Goal: Transaction & Acquisition: Purchase product/service

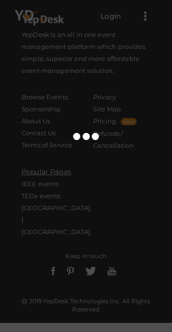
click at [146, 188] on div at bounding box center [86, 166] width 172 height 332
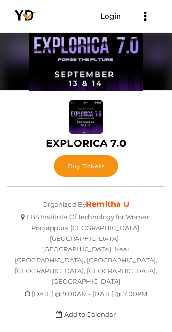
click at [90, 176] on button "Buy Tickets" at bounding box center [86, 165] width 64 height 21
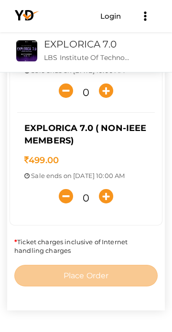
scroll to position [299, 0]
click at [106, 200] on icon "button" at bounding box center [106, 196] width 14 height 14
type input "1"
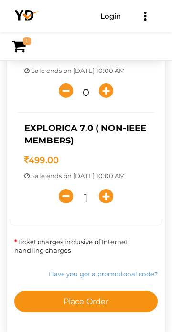
click at [81, 309] on button "Place Order" at bounding box center [86, 301] width 144 height 22
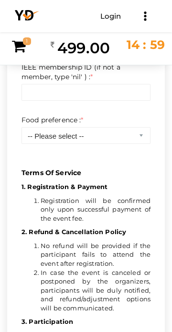
scroll to position [0, 0]
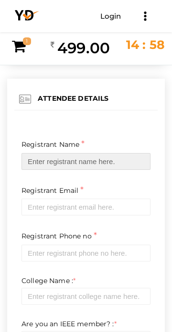
click at [109, 159] on input "text" at bounding box center [86, 161] width 129 height 17
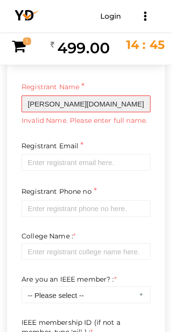
scroll to position [58, 0]
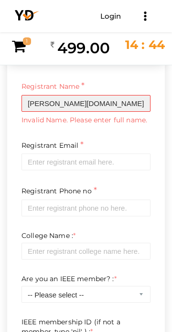
type input "Malavika.SR"
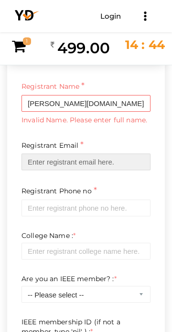
click at [122, 160] on input "email" at bounding box center [86, 161] width 129 height 17
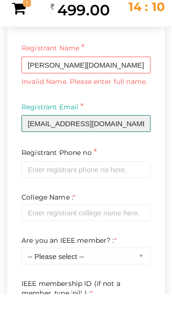
type input "malavika23546@gmail.com"
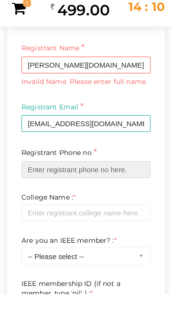
click at [128, 205] on input "text" at bounding box center [86, 207] width 129 height 17
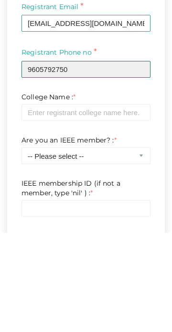
scroll to position [98, 0]
type input "9605792750"
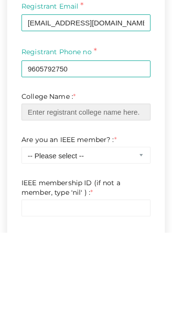
click at [30, 212] on input "text" at bounding box center [86, 211] width 129 height 17
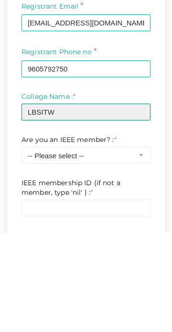
type input "LBSITW"
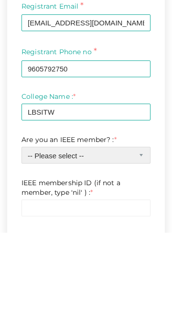
click at [32, 256] on select "-- Please select -- Yes No" at bounding box center [86, 254] width 129 height 17
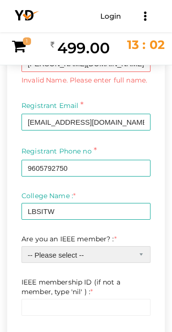
select select "1"
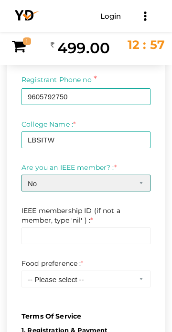
scroll to position [176, 0]
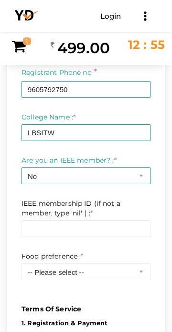
click at [31, 209] on label "IEEE membership ID (if not a member, type 'nil' ) : *" at bounding box center [86, 207] width 129 height 19
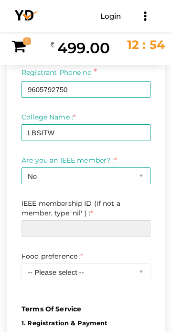
click at [31, 228] on input "text" at bounding box center [86, 228] width 129 height 17
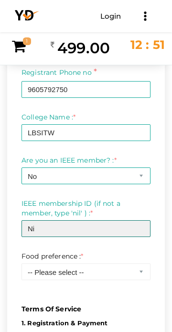
type input "N"
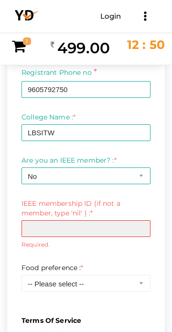
type input "N"
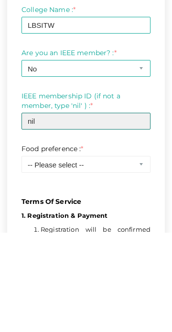
scroll to position [191, 0]
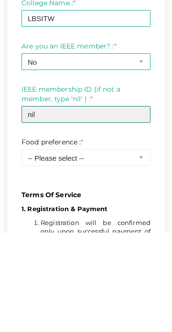
type input "nil"
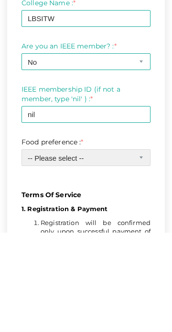
click at [34, 258] on select "-- Please select -- Veg Non veg" at bounding box center [86, 256] width 129 height 17
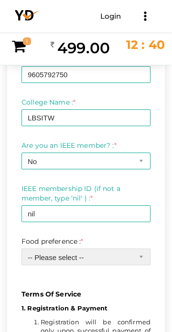
select select "1"
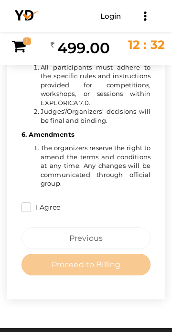
scroll to position [769, 0]
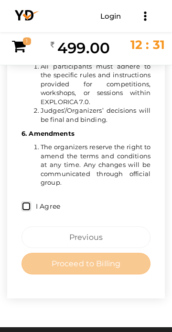
click at [23, 203] on input "I Agree" at bounding box center [27, 206] width 10 height 10
checkbox input "true"
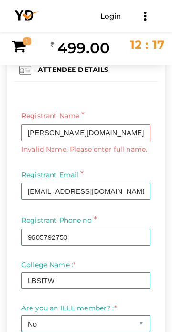
scroll to position [28, 0]
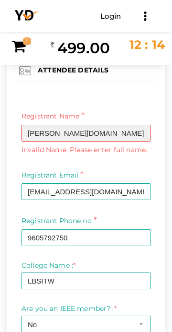
click at [56, 130] on input "Malavika.SR" at bounding box center [86, 133] width 129 height 17
click at [60, 136] on input "Malavika.SR" at bounding box center [86, 133] width 129 height 17
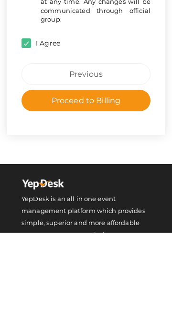
scroll to position [821, 0]
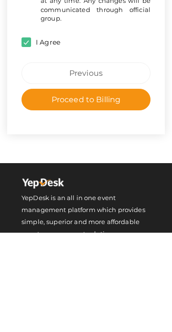
type input "Malavika SR"
click at [124, 202] on button "Proceed to Billing" at bounding box center [86, 199] width 129 height 22
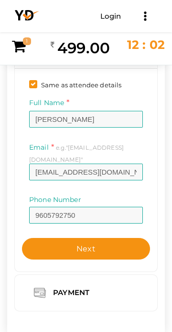
scroll to position [67, 0]
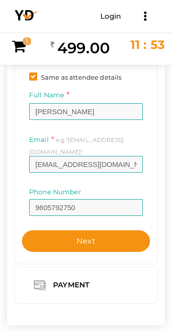
click at [114, 234] on button "Next" at bounding box center [86, 241] width 128 height 22
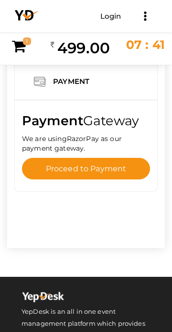
scroll to position [0, 0]
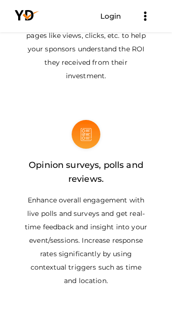
scroll to position [1827, 0]
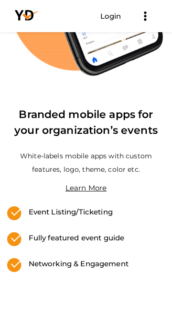
scroll to position [496, 0]
click at [94, 213] on label "Event Listing/Ticketing" at bounding box center [68, 211] width 92 height 11
click at [81, 209] on label "Event Listing/Ticketing" at bounding box center [68, 211] width 92 height 11
click at [73, 213] on label "Event Listing/Ticketing" at bounding box center [68, 211] width 92 height 11
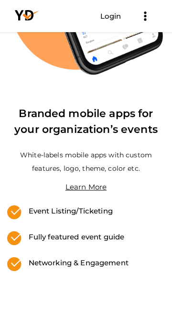
scroll to position [524, 0]
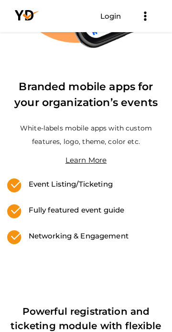
click at [114, 232] on label "Networking & Engagement" at bounding box center [75, 235] width 107 height 11
click at [83, 180] on label "Event Listing/Ticketing" at bounding box center [68, 183] width 92 height 11
click at [82, 182] on label "Event Listing/Ticketing" at bounding box center [68, 183] width 92 height 11
click at [88, 216] on div "Fully featured event guide" at bounding box center [86, 217] width 158 height 26
click at [89, 212] on label "Fully featured event guide" at bounding box center [73, 209] width 103 height 11
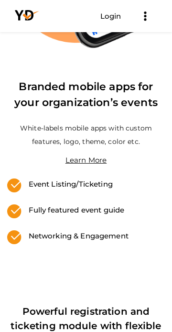
click at [88, 237] on label "Networking & Engagement" at bounding box center [75, 235] width 107 height 11
click at [85, 237] on label "Networking & Engagement" at bounding box center [75, 235] width 107 height 11
click at [85, 236] on label "Networking & Engagement" at bounding box center [75, 235] width 107 height 11
click at [87, 234] on label "Networking & Engagement" at bounding box center [75, 235] width 107 height 11
click at [89, 234] on label "Networking & Engagement" at bounding box center [75, 235] width 107 height 11
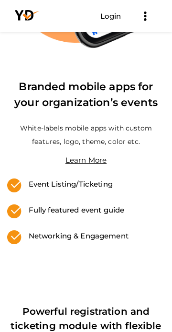
click at [92, 181] on label "Event Listing/Ticketing" at bounding box center [68, 183] width 92 height 11
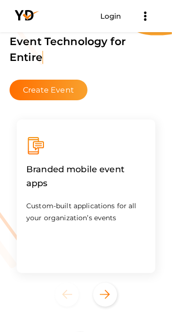
scroll to position [40, 0]
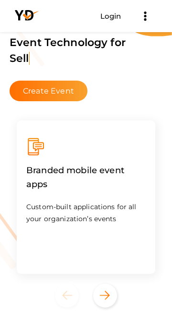
click at [57, 88] on button "Create Event" at bounding box center [49, 90] width 78 height 21
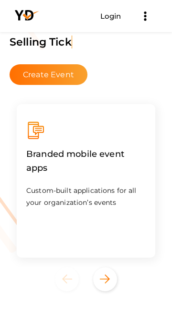
scroll to position [56, 0]
click at [67, 275] on icon "Previous" at bounding box center [67, 278] width 10 height 9
click at [105, 277] on icon "Next" at bounding box center [105, 278] width 10 height 9
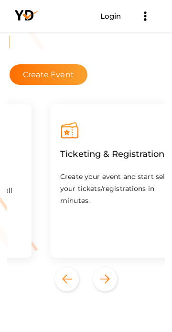
scroll to position [0, 158]
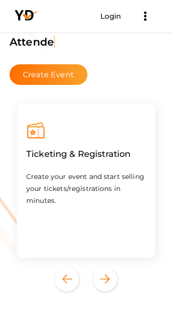
click at [107, 275] on icon "Next" at bounding box center [105, 278] width 10 height 9
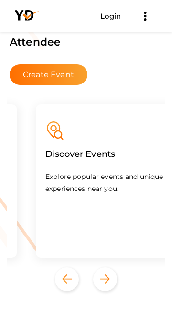
scroll to position [0, 316]
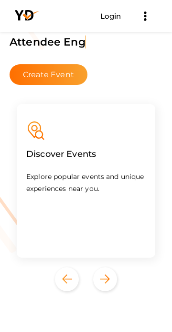
click at [107, 279] on icon "Next" at bounding box center [105, 278] width 10 height 9
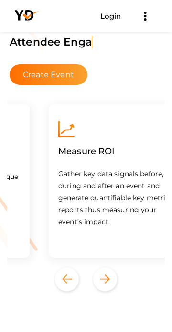
scroll to position [0, 474]
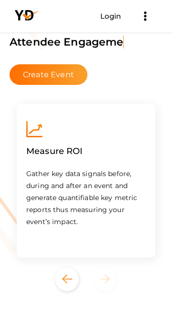
click at [106, 281] on icon "Next" at bounding box center [105, 278] width 10 height 9
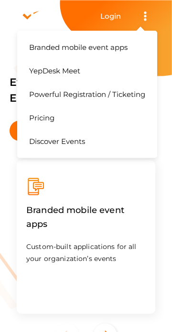
click at [142, 17] on button "Branded mobile event apps YepDesk Meet Powerful Registration / Ticketing Pricin…" at bounding box center [146, 16] width 24 height 17
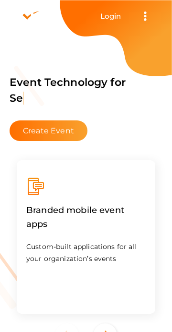
click at [122, 90] on link "Powerful Registration / Ticketing" at bounding box center [87, 84] width 126 height 23
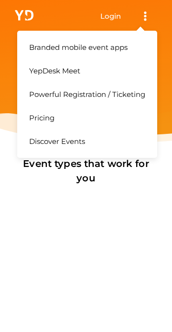
click at [149, 20] on button "Branded mobile event apps YepDesk Meet Powerful Registration / Ticketing Pricin…" at bounding box center [146, 16] width 24 height 17
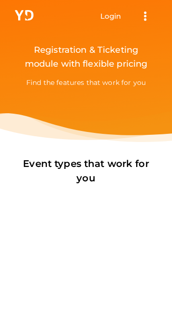
click at [111, 70] on link "YepDesk Meet" at bounding box center [87, 60] width 126 height 23
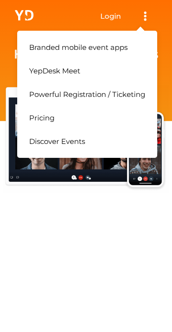
click at [150, 18] on button "Branded mobile event apps YepDesk Meet Powerful Registration / Ticketing Pricin…" at bounding box center [146, 16] width 24 height 17
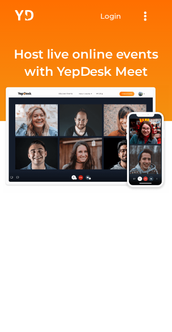
click at [116, 92] on link "Powerful Registration / Ticketing" at bounding box center [87, 84] width 126 height 23
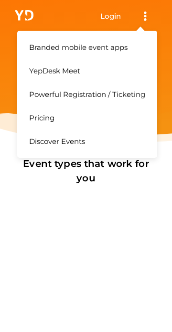
click at [149, 13] on button "Branded mobile event apps YepDesk Meet Powerful Registration / Ticketing Pricin…" at bounding box center [146, 16] width 24 height 17
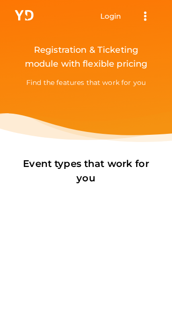
click at [101, 113] on link "Pricing" at bounding box center [87, 107] width 126 height 23
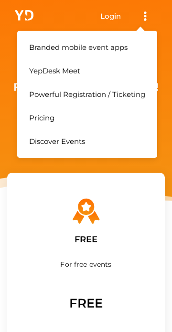
click at [148, 18] on button "Branded mobile event apps YepDesk Meet Powerful Registration / Ticketing Pricin…" at bounding box center [146, 16] width 24 height 17
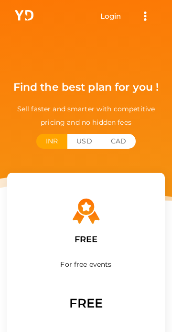
click at [106, 140] on link "Discover Events" at bounding box center [87, 131] width 126 height 23
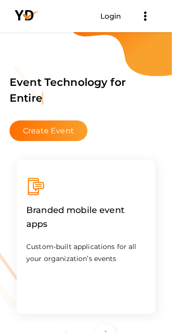
click at [63, 126] on button "Create Event" at bounding box center [49, 130] width 78 height 21
